Goal: Task Accomplishment & Management: Manage account settings

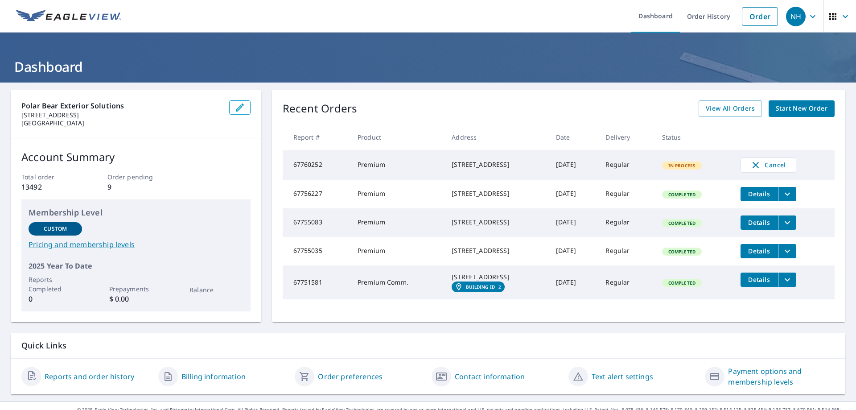
scroll to position [24, 0]
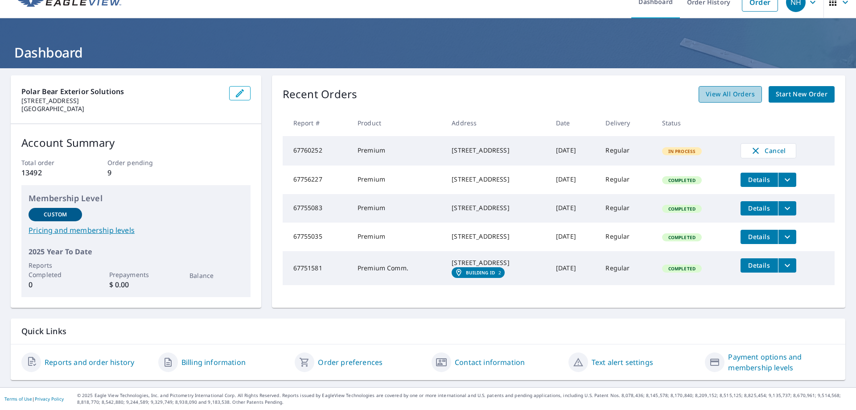
click at [712, 89] on span "View All Orders" at bounding box center [730, 94] width 49 height 11
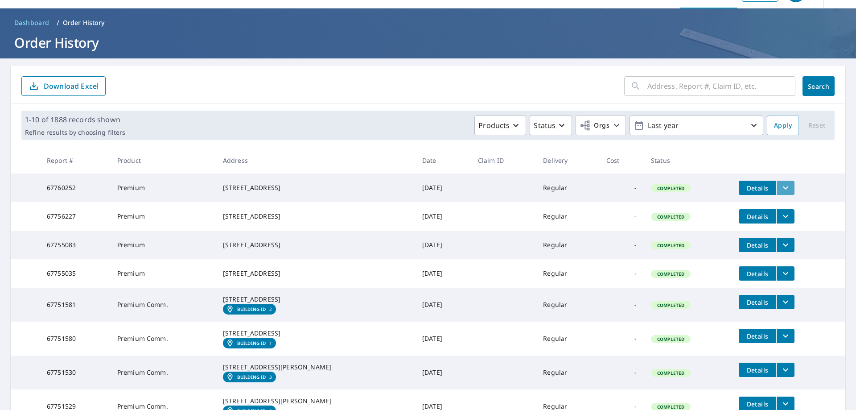
click at [783, 185] on icon "filesDropdownBtn-67760252" at bounding box center [785, 187] width 11 height 11
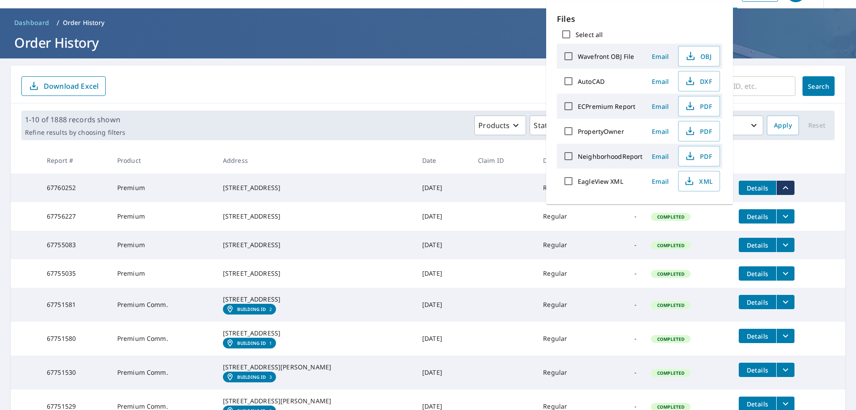
click at [661, 105] on span "Email" at bounding box center [660, 106] width 21 height 8
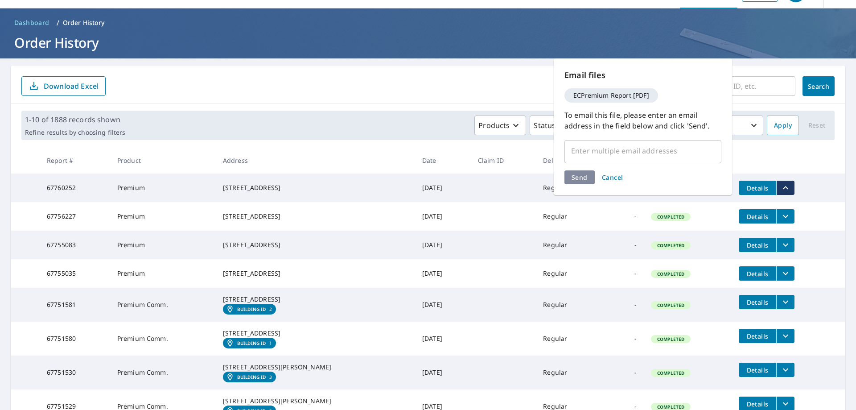
click at [618, 157] on input "text" at bounding box center [637, 150] width 136 height 17
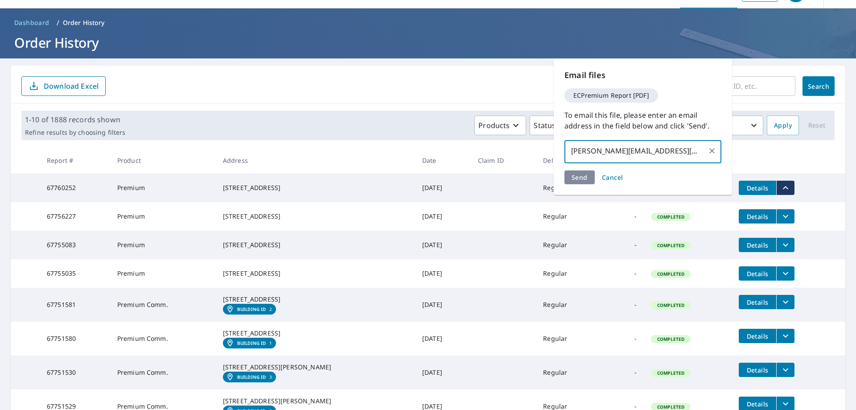
type input "[PERSON_NAME][EMAIL_ADDRESS][DOMAIN_NAME]"
click at [583, 178] on div "Send Cancel" at bounding box center [643, 177] width 157 height 14
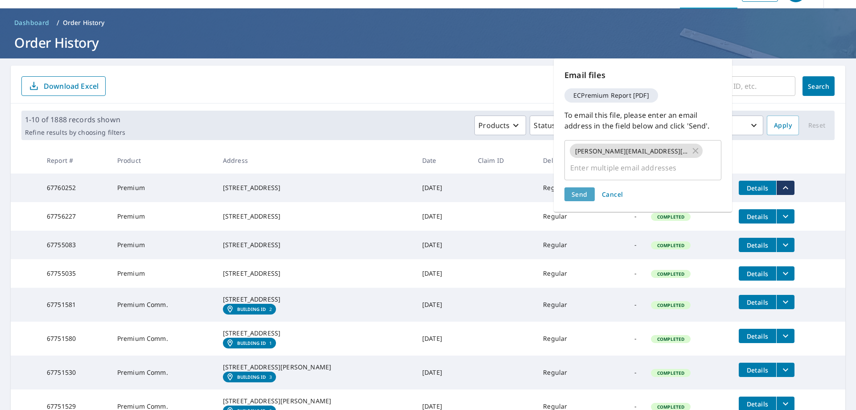
click at [583, 190] on span "Send" at bounding box center [580, 194] width 16 height 8
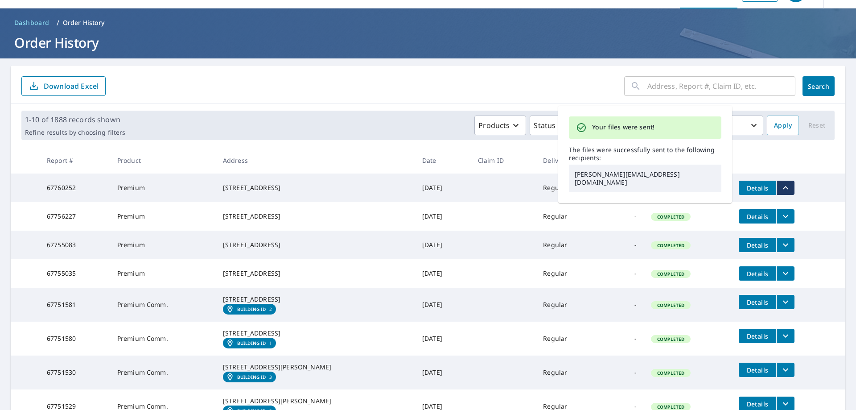
click at [640, 188] on div "Your files were sent! The files were successfully sent to the following recipie…" at bounding box center [645, 154] width 174 height 97
click at [641, 188] on div "Your files were sent! The files were successfully sent to the following recipie…" at bounding box center [645, 154] width 174 height 97
click at [571, 231] on td "Regular" at bounding box center [567, 216] width 63 height 29
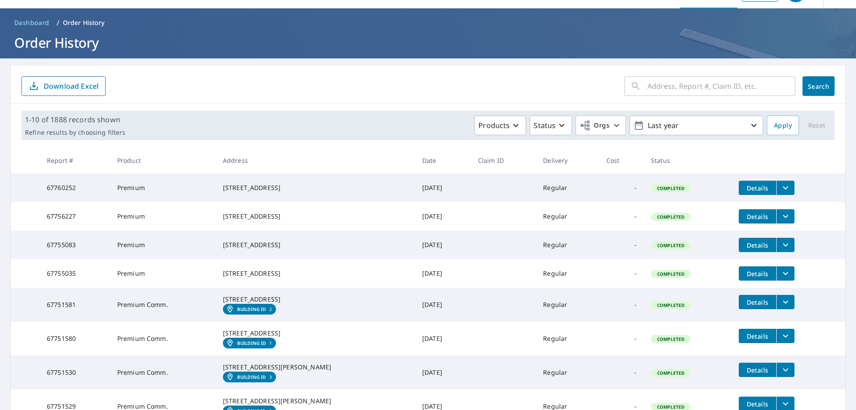
click at [571, 231] on td "Regular" at bounding box center [567, 216] width 63 height 29
click at [645, 198] on td "Completed" at bounding box center [688, 187] width 88 height 29
